Goal: Use online tool/utility: Use online tool/utility

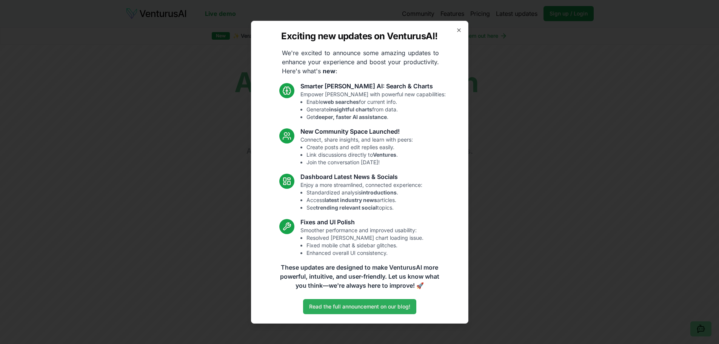
click at [400, 308] on link "Read the full announcement on our blog!" at bounding box center [359, 306] width 113 height 15
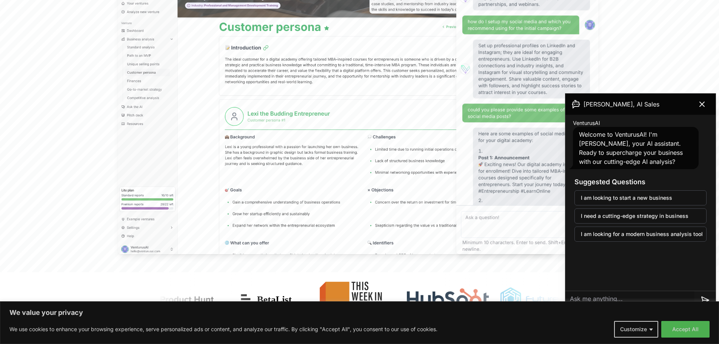
scroll to position [302, 0]
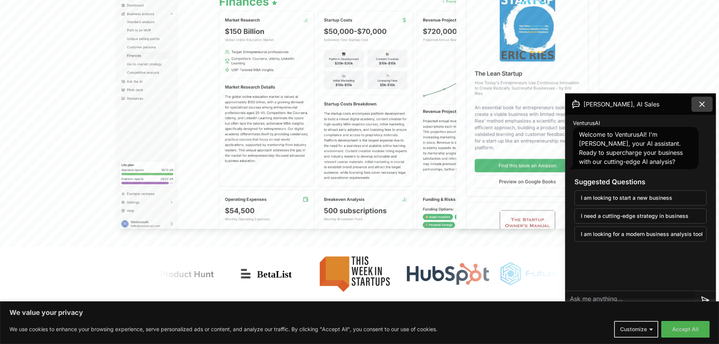
click at [703, 106] on icon at bounding box center [701, 104] width 9 height 9
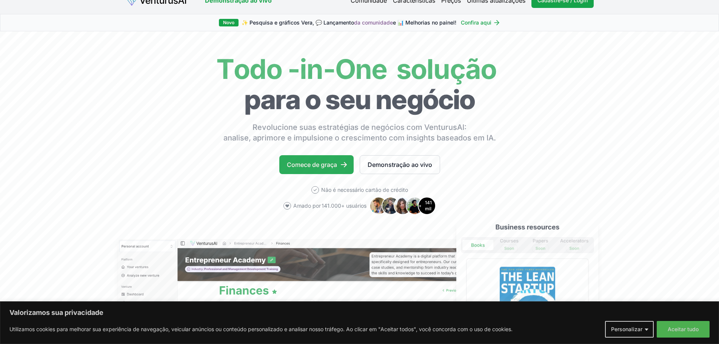
scroll to position [0, 0]
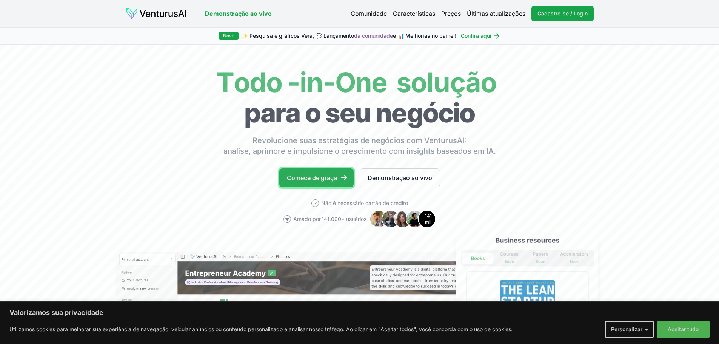
click at [334, 180] on font "Comece de graça" at bounding box center [312, 178] width 50 height 8
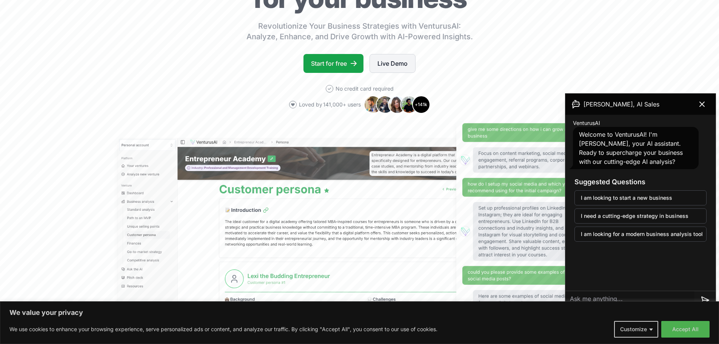
scroll to position [113, 0]
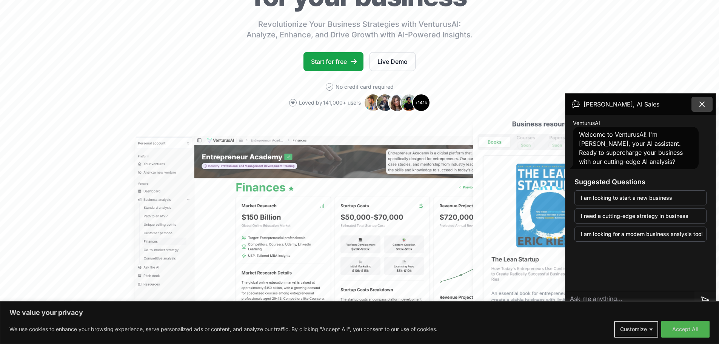
click at [700, 99] on button at bounding box center [701, 104] width 21 height 15
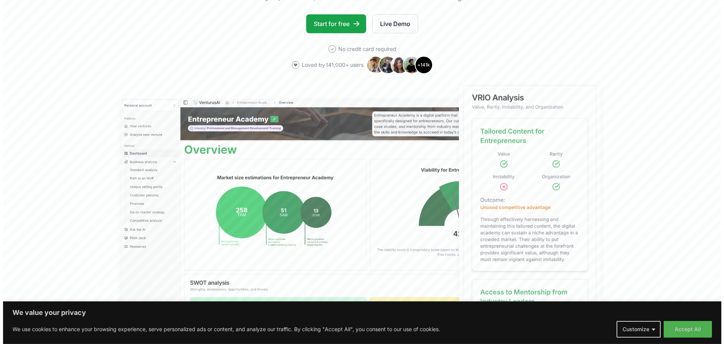
scroll to position [0, 0]
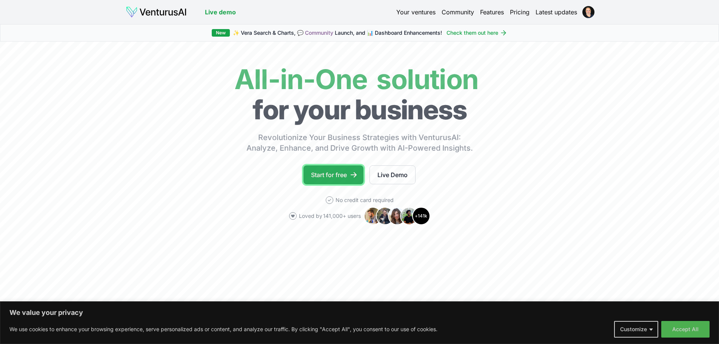
click at [336, 173] on link "Start for free" at bounding box center [333, 174] width 60 height 19
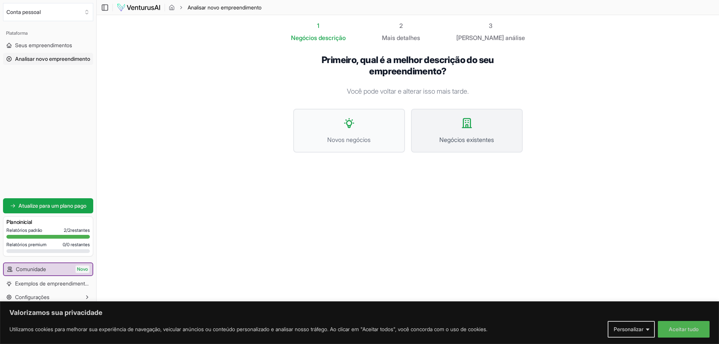
click at [469, 121] on icon at bounding box center [467, 123] width 12 height 12
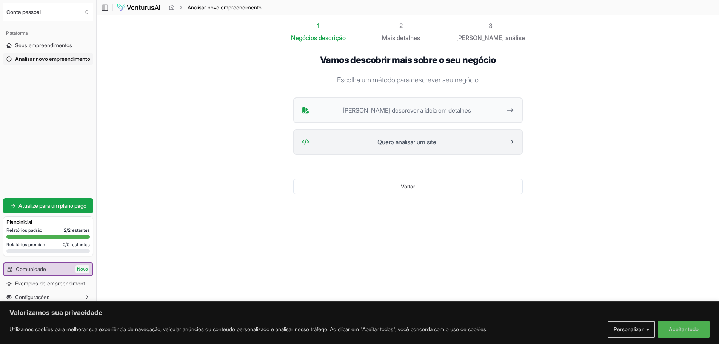
click at [446, 144] on span "Quero analisar um site" at bounding box center [406, 141] width 189 height 9
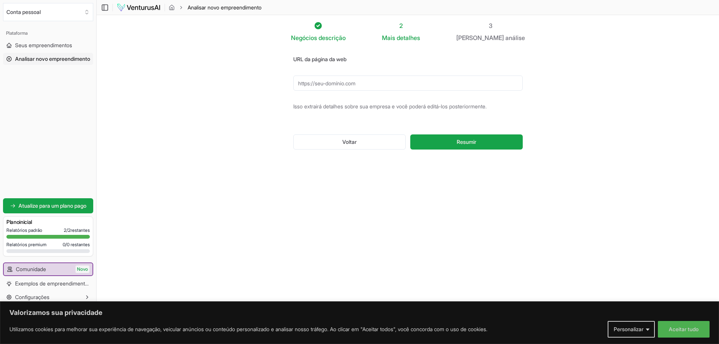
click at [359, 84] on input "URL da página da web" at bounding box center [407, 82] width 229 height 15
paste input "https://www.ondulapel.com.br/"
type input "https://www.ondulapel.com.br/"
click at [489, 140] on button "Resumir" at bounding box center [466, 141] width 112 height 15
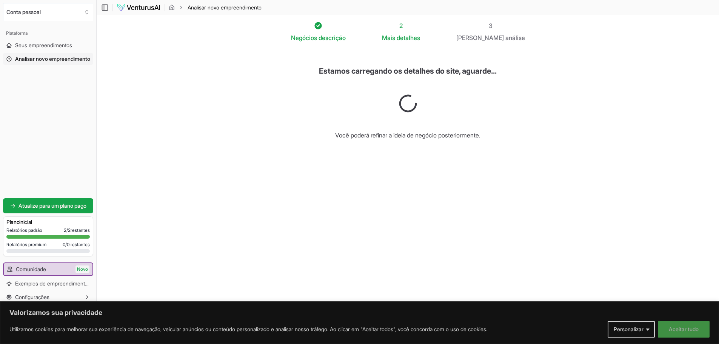
click at [699, 328] on button "Aceitar tudo" at bounding box center [684, 329] width 52 height 17
